Goal: Transaction & Acquisition: Obtain resource

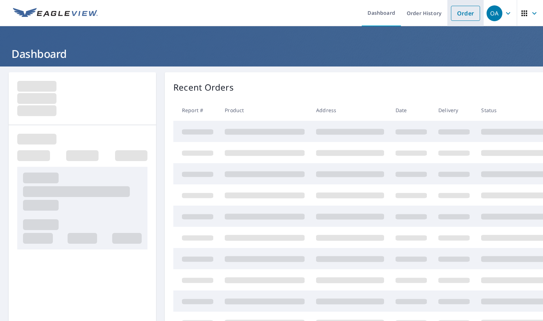
drag, startPoint x: 454, startPoint y: 16, endPoint x: 449, endPoint y: 18, distance: 5.7
click at [454, 16] on link "Order" at bounding box center [465, 13] width 29 height 15
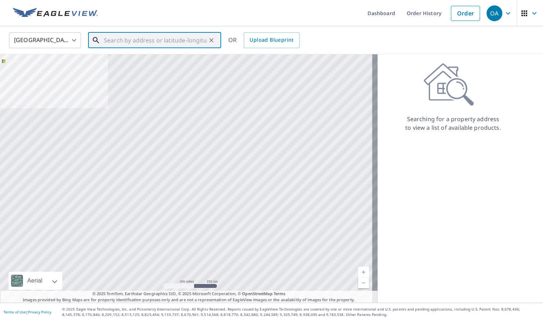
click at [194, 43] on input "text" at bounding box center [155, 40] width 103 height 20
click at [134, 41] on input "text" at bounding box center [155, 40] width 103 height 20
type input "4"
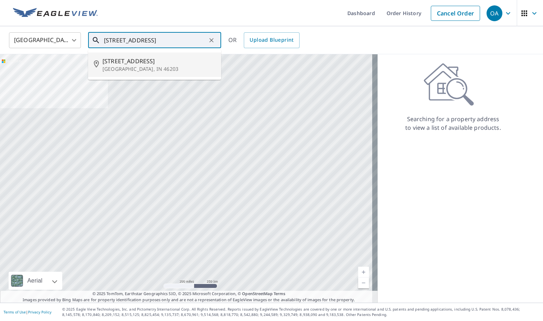
click at [158, 65] on p "[GEOGRAPHIC_DATA], IN 46203" at bounding box center [159, 68] width 113 height 7
type input "[STREET_ADDRESS]"
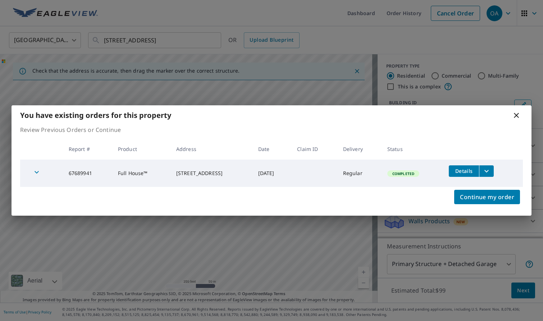
click at [489, 169] on icon "filesDropdownBtn-67689941" at bounding box center [486, 171] width 9 height 9
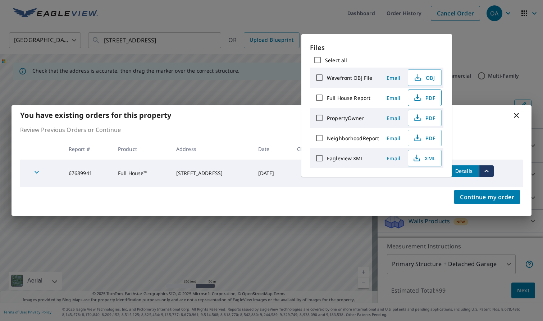
click at [421, 96] on icon "button" at bounding box center [417, 98] width 9 height 9
